Goal: Complete application form

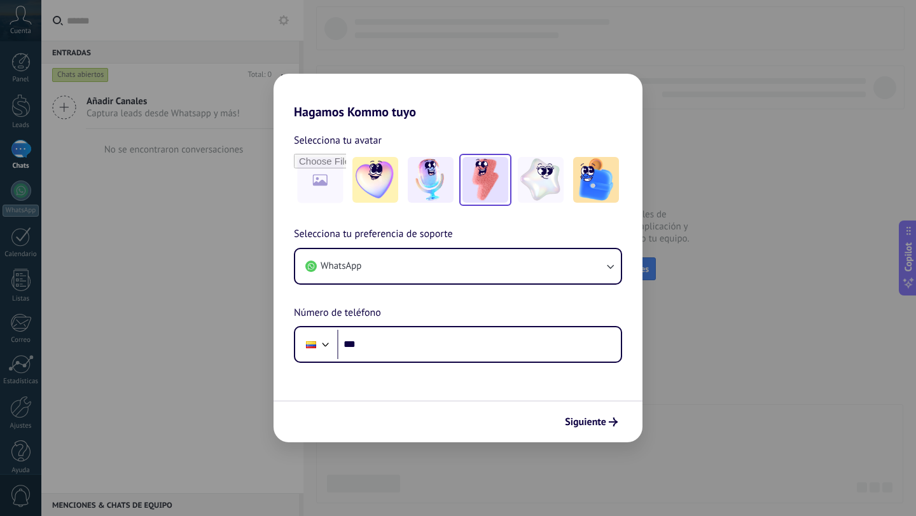
click at [480, 186] on img at bounding box center [485, 180] width 46 height 46
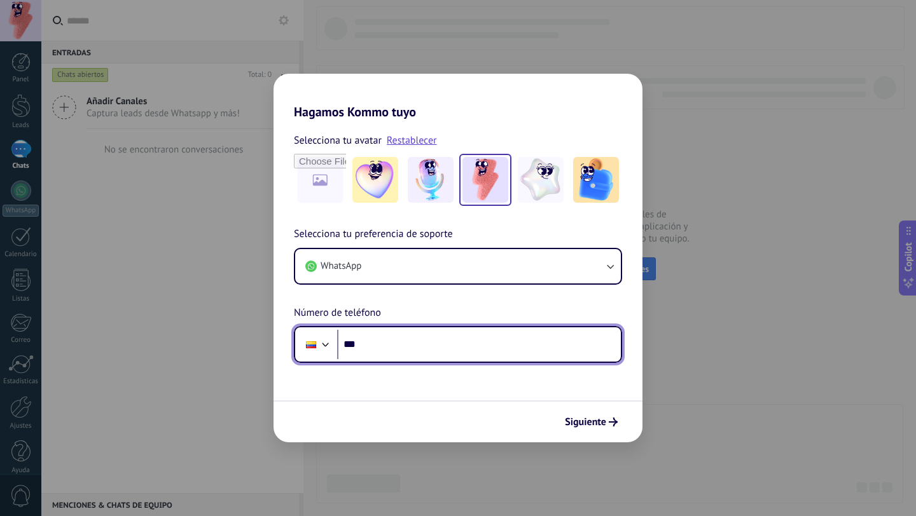
click at [380, 340] on input "***" at bounding box center [479, 344] width 284 height 29
type input "**********"
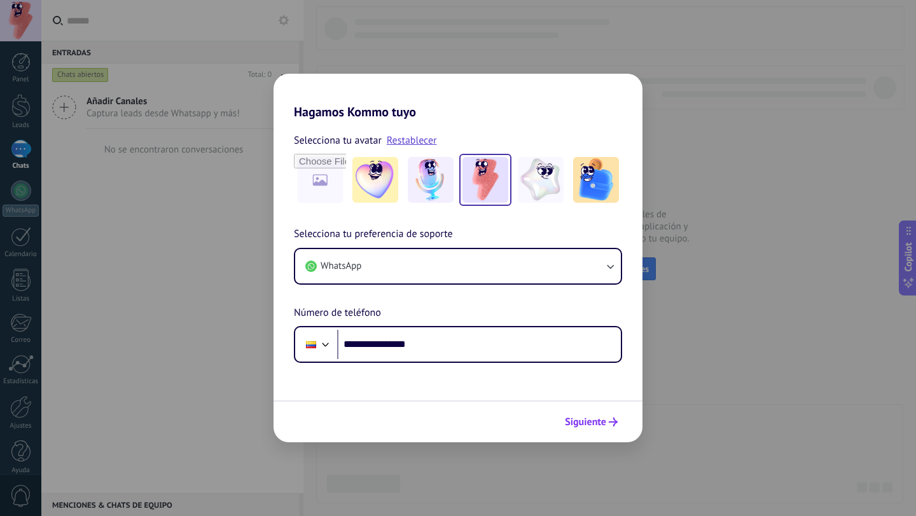
click at [602, 418] on span "Siguiente" at bounding box center [585, 422] width 41 height 9
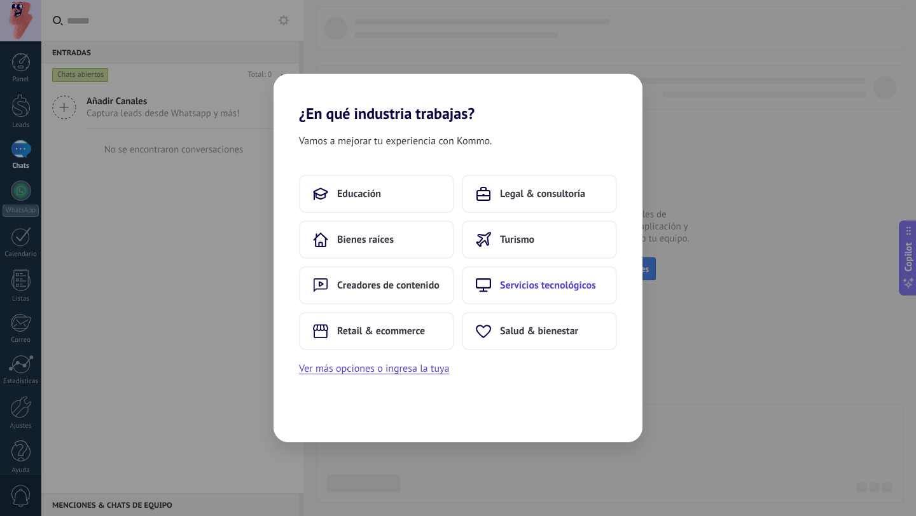
click at [506, 280] on span "Servicios tecnológicos" at bounding box center [548, 285] width 96 height 13
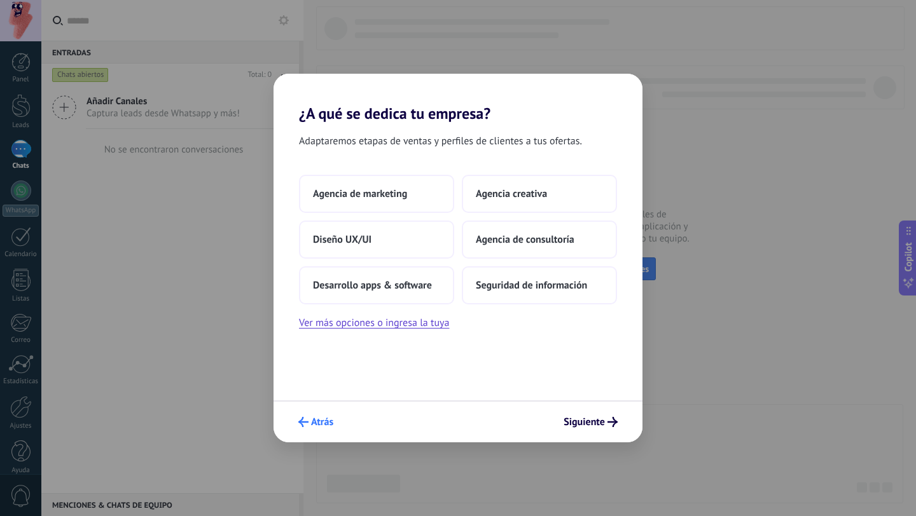
click at [321, 423] on span "Atrás" at bounding box center [322, 422] width 22 height 9
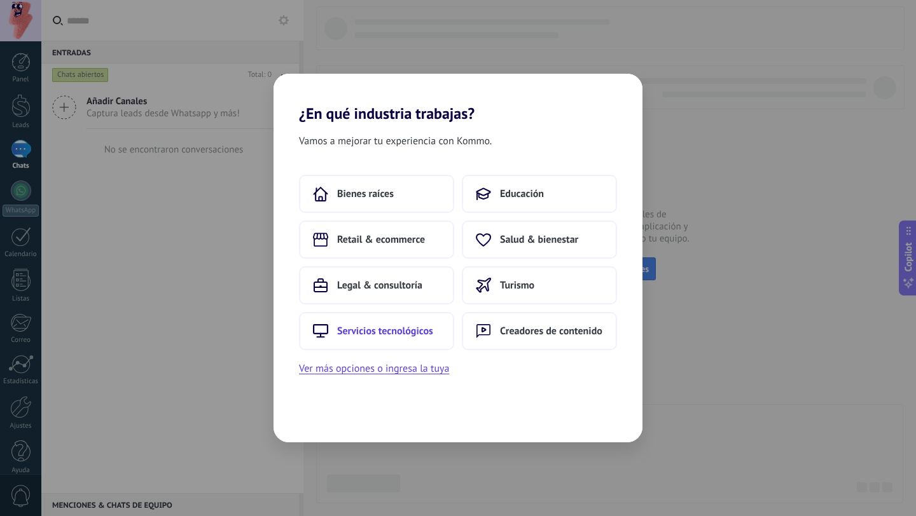
click at [404, 318] on button "Servicios tecnológicos" at bounding box center [376, 331] width 155 height 38
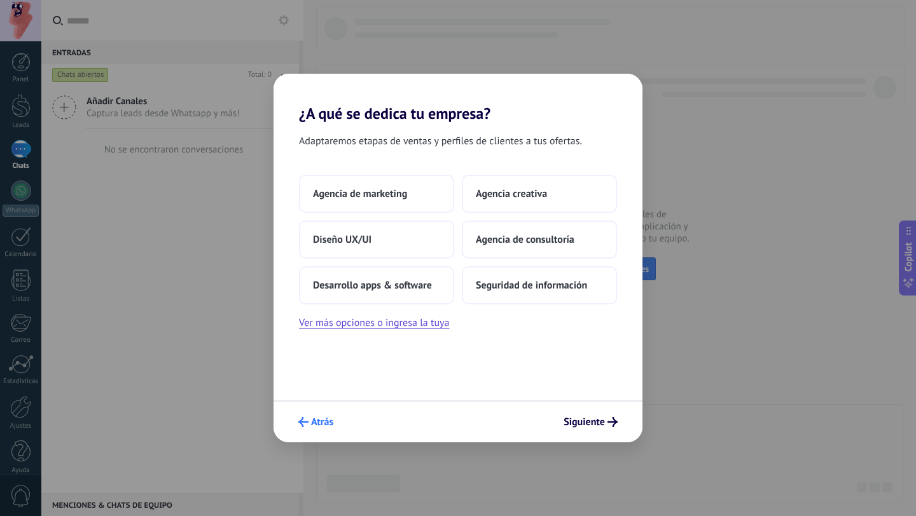
click at [315, 430] on button "Atrás" at bounding box center [316, 422] width 46 height 22
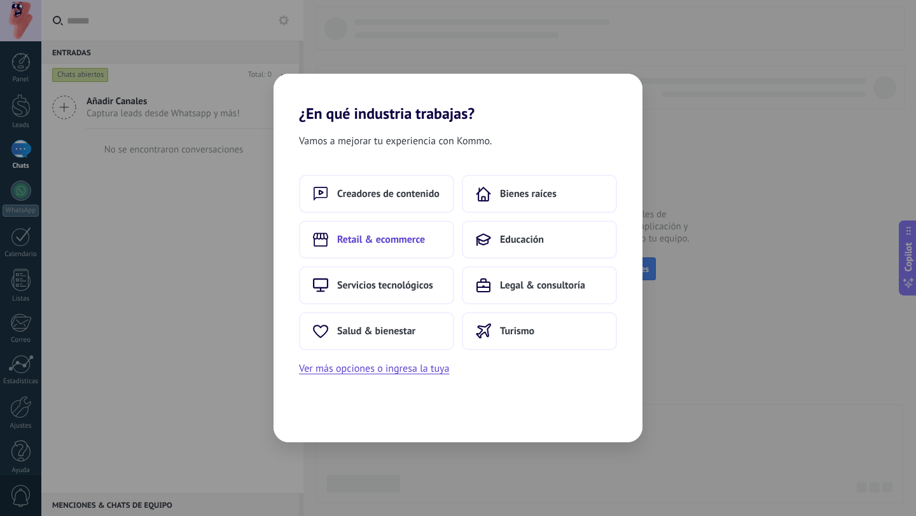
click at [427, 237] on button "Retail & ecommerce" at bounding box center [376, 240] width 155 height 38
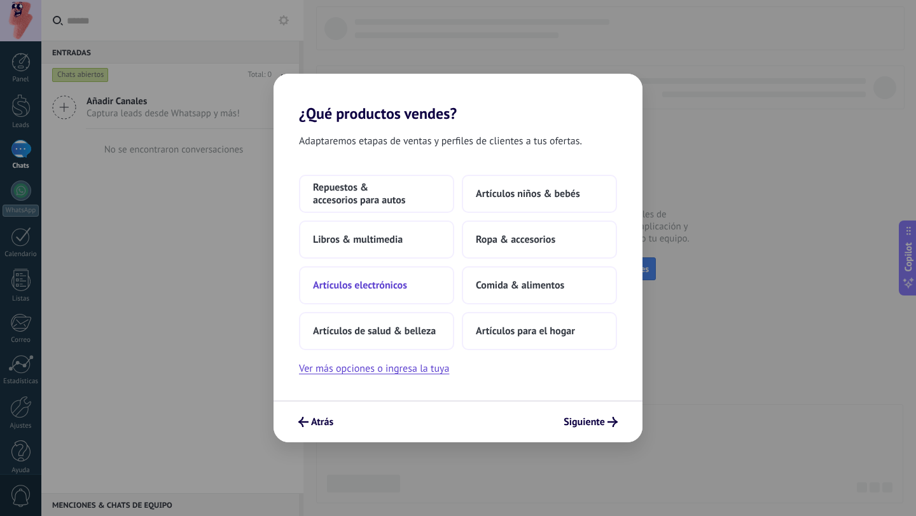
click at [422, 281] on button "Artículos electrónicos" at bounding box center [376, 285] width 155 height 38
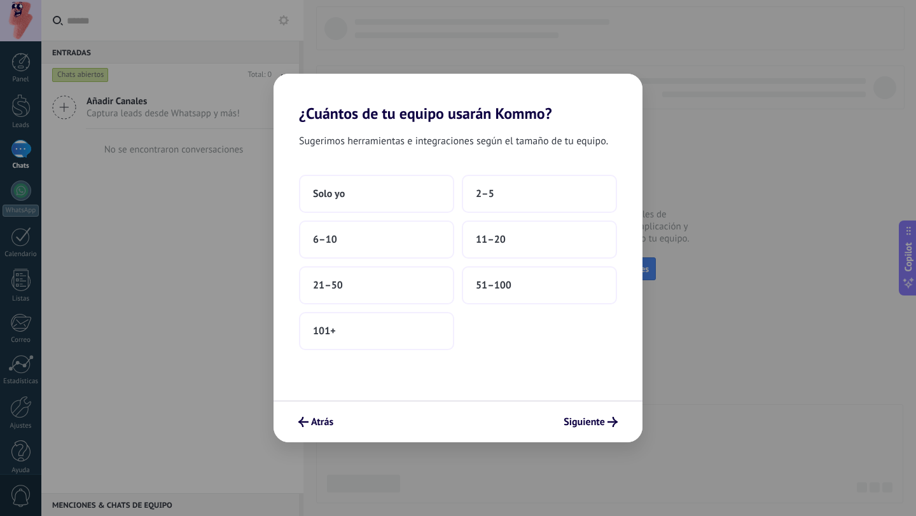
click at [343, 413] on div "Atrás Siguiente" at bounding box center [457, 422] width 369 height 42
click at [321, 422] on span "Atrás" at bounding box center [322, 422] width 22 height 9
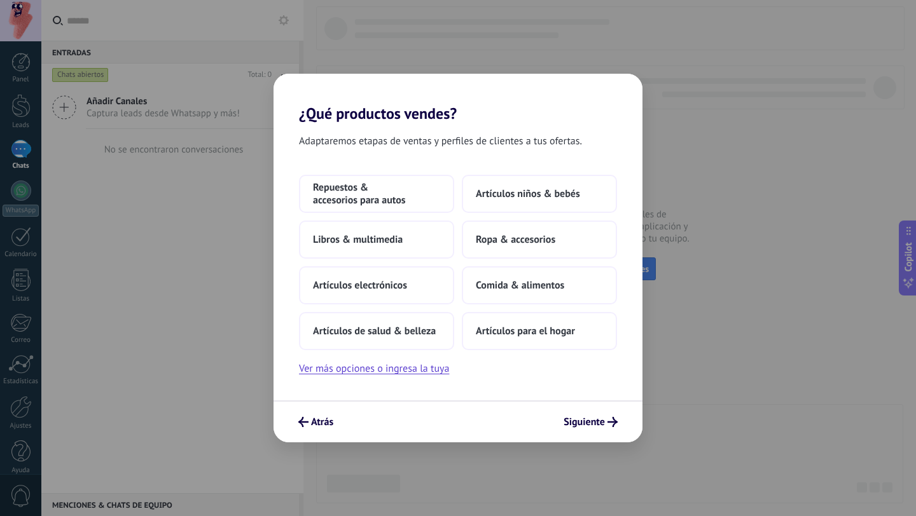
click at [321, 422] on span "Atrás" at bounding box center [322, 422] width 22 height 9
